Goal: Transaction & Acquisition: Purchase product/service

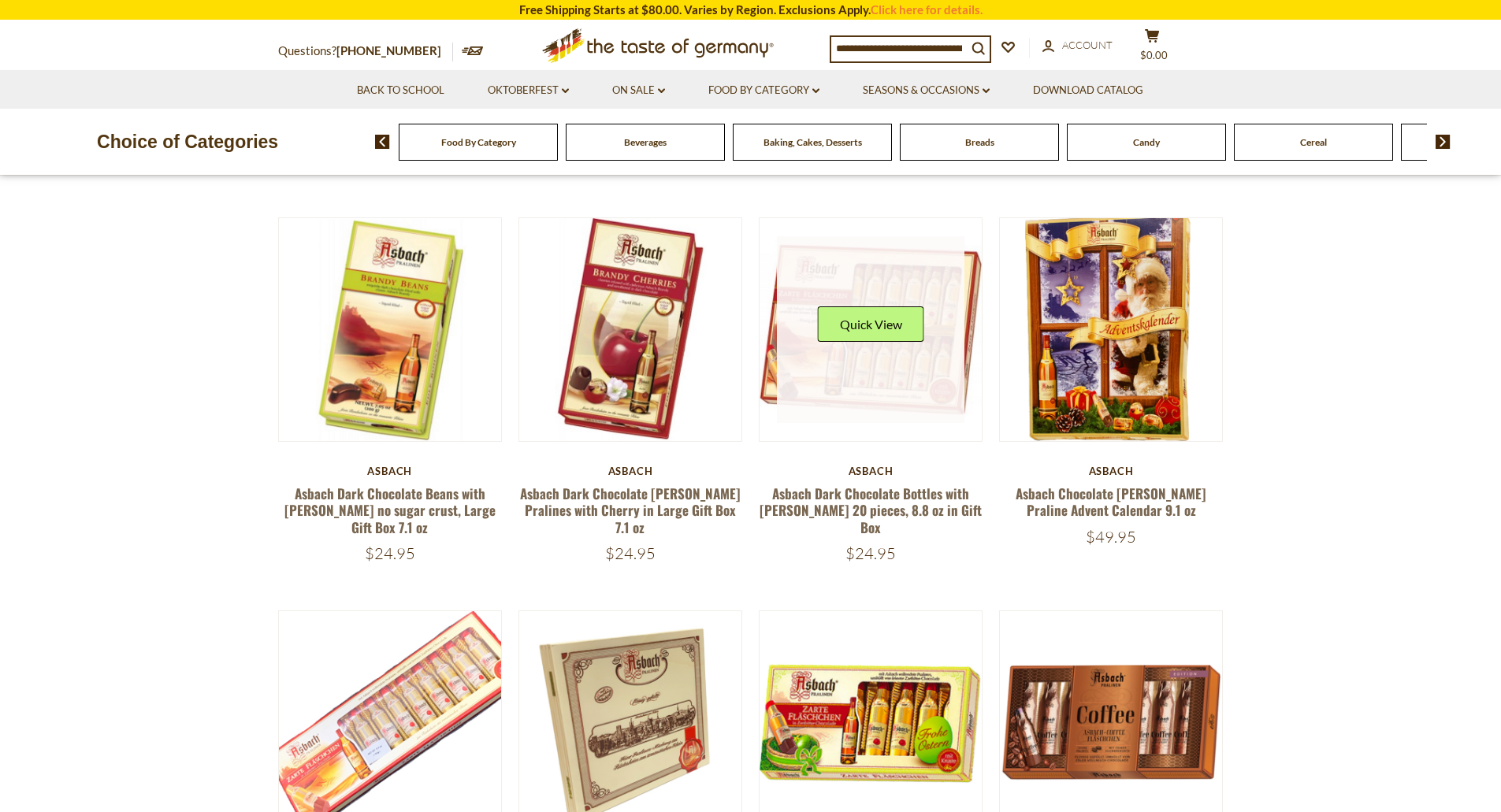
scroll to position [631, 0]
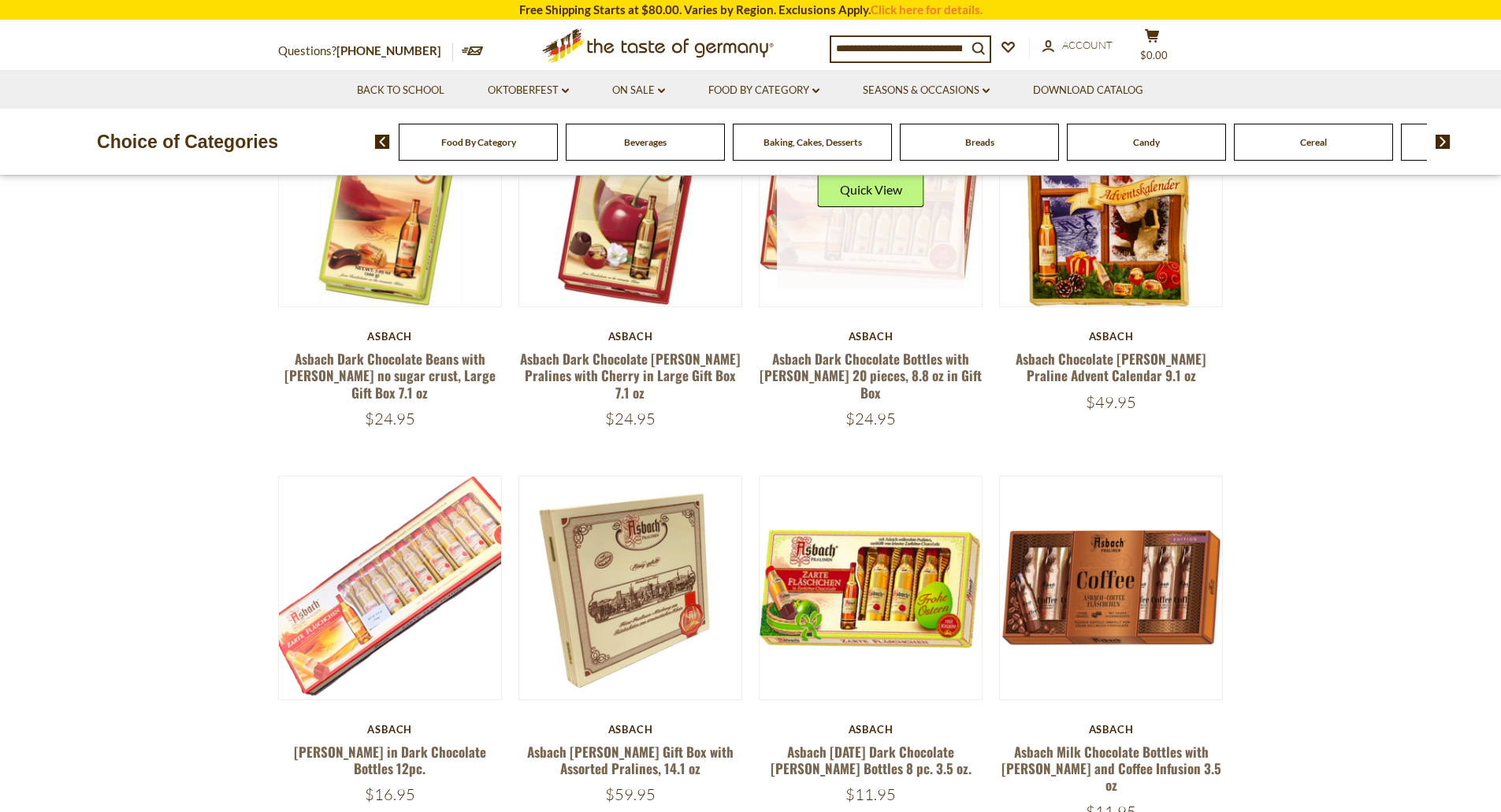
click at [906, 239] on link at bounding box center [870, 195] width 187 height 187
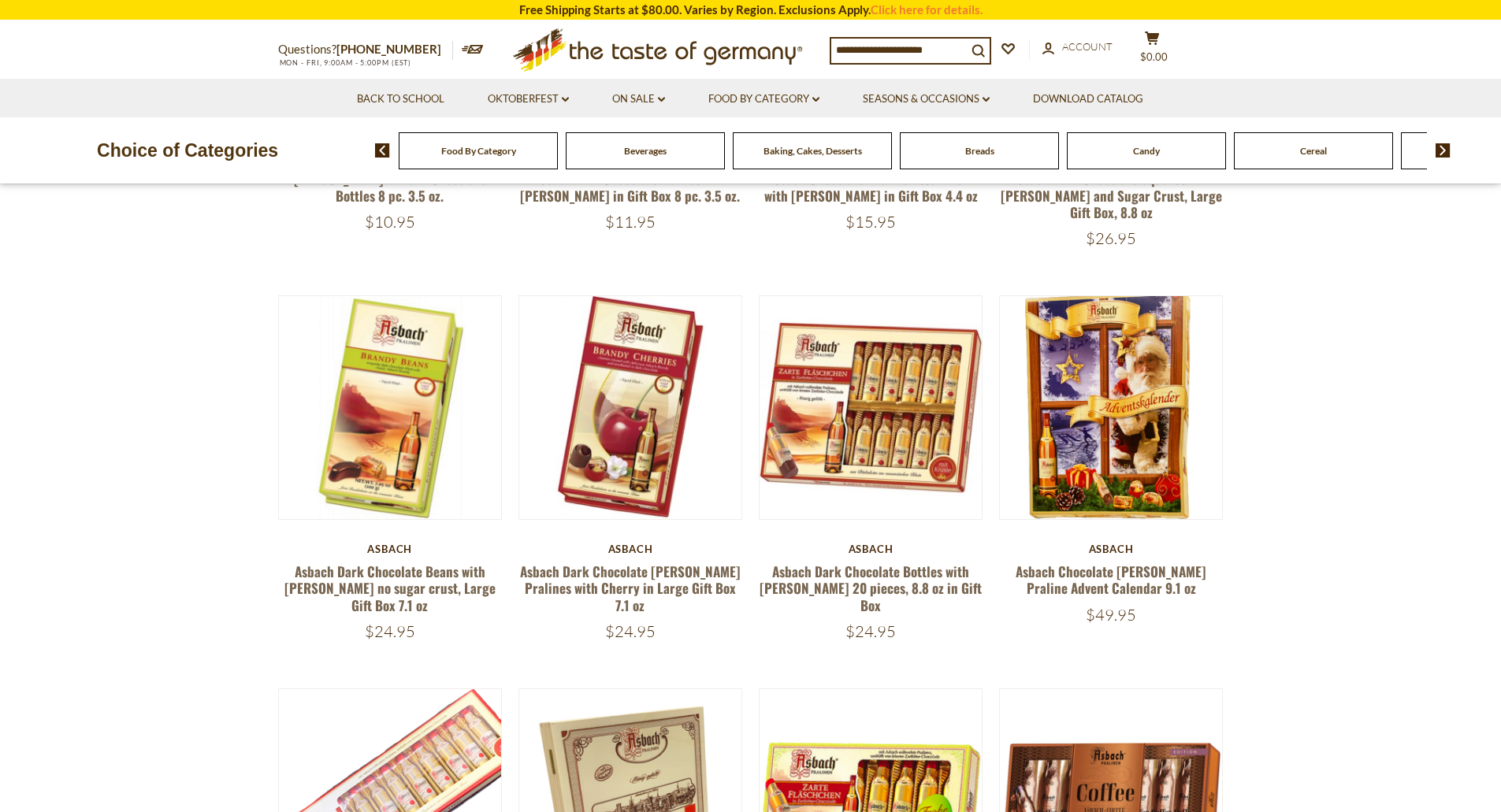
scroll to position [79, 0]
